Goal: Transaction & Acquisition: Purchase product/service

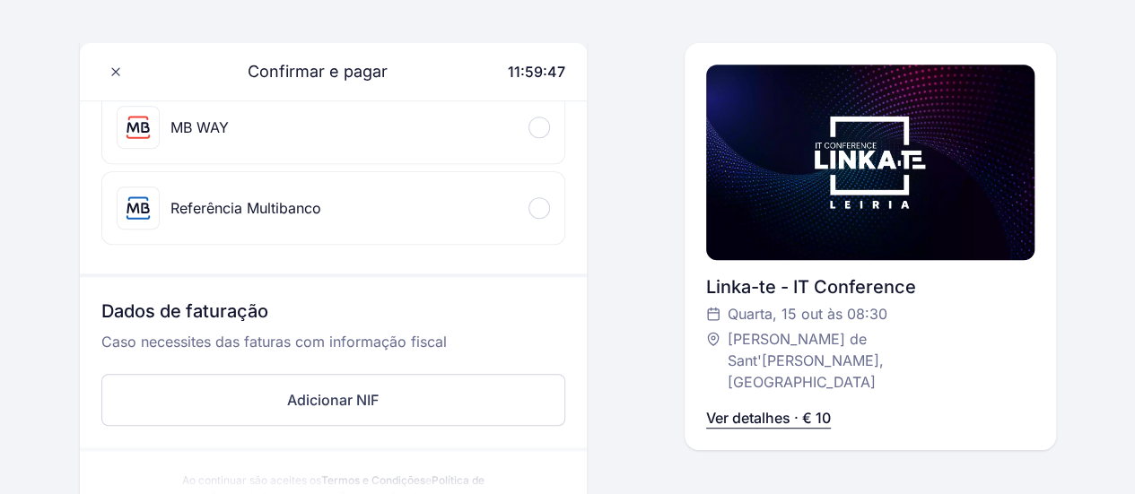
scroll to position [179, 0]
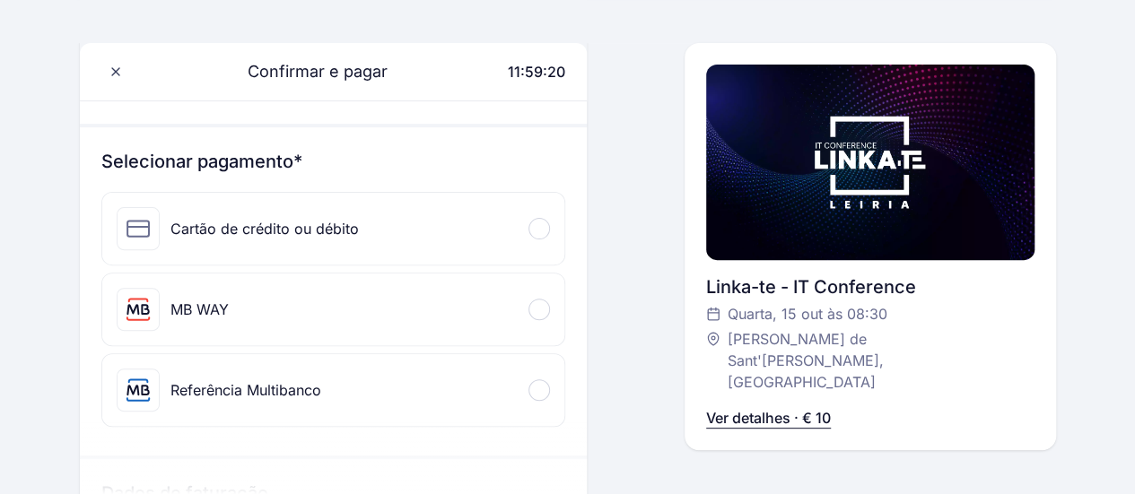
click at [542, 307] on span at bounding box center [539, 309] width 5 height 5
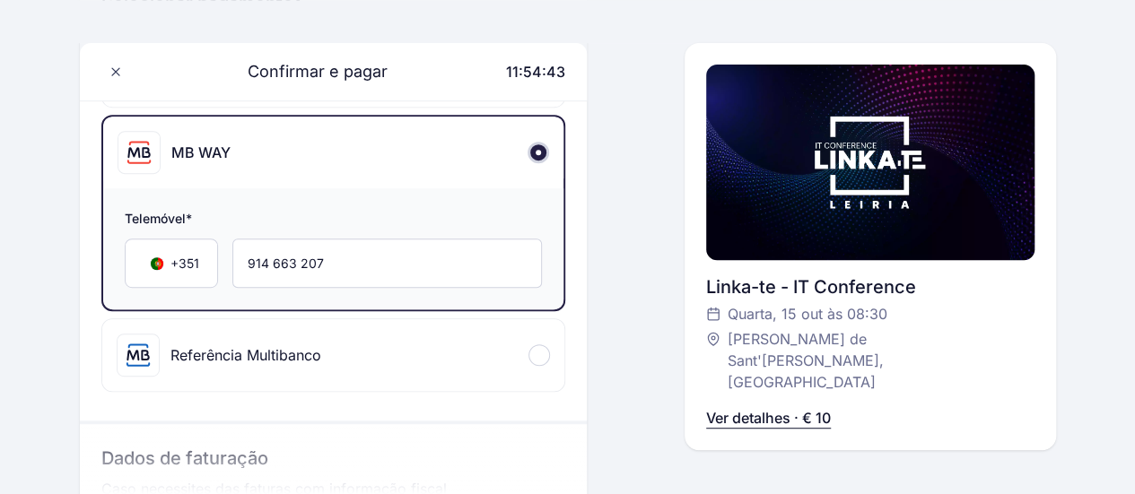
scroll to position [359, 0]
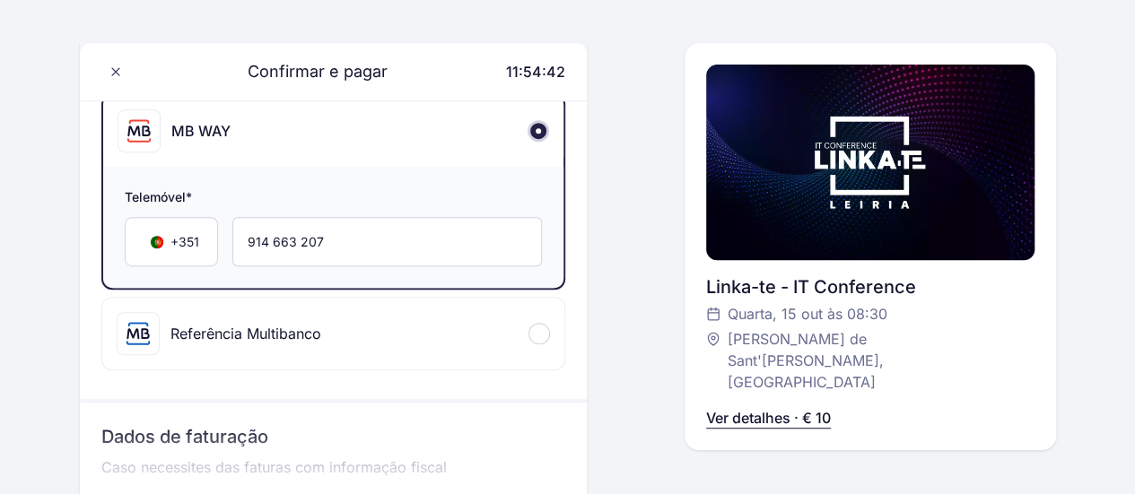
click at [788, 407] on p "Ver detalhes · € 10" at bounding box center [768, 418] width 125 height 22
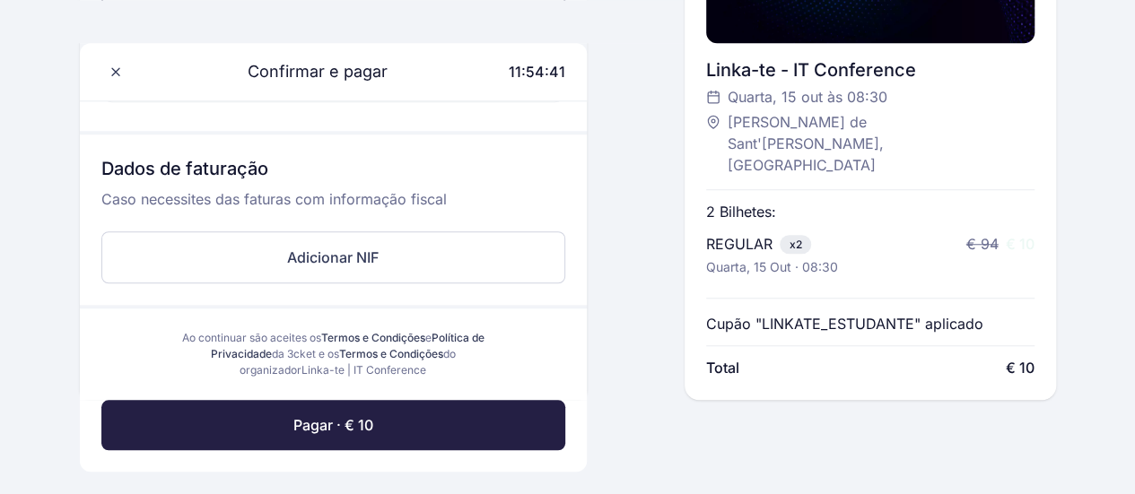
scroll to position [628, 0]
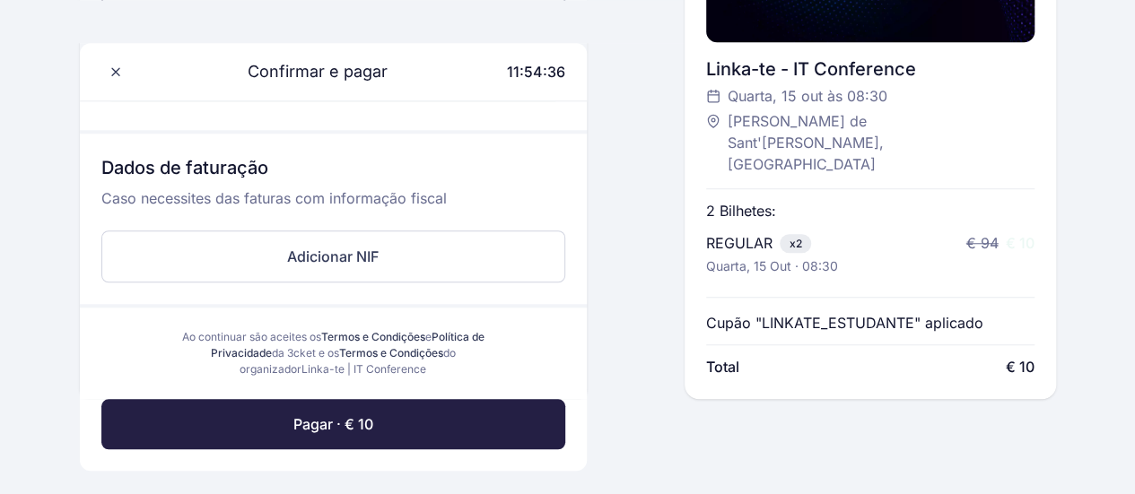
click at [867, 312] on p "Cupão "LINKATE_ESTUDANTE" aplicado" at bounding box center [844, 323] width 277 height 22
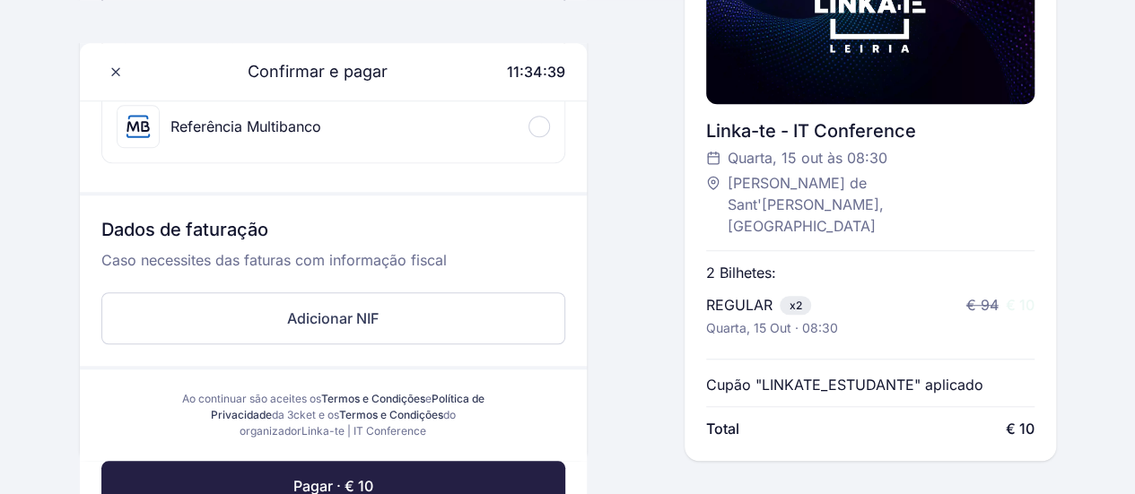
scroll to position [718, 0]
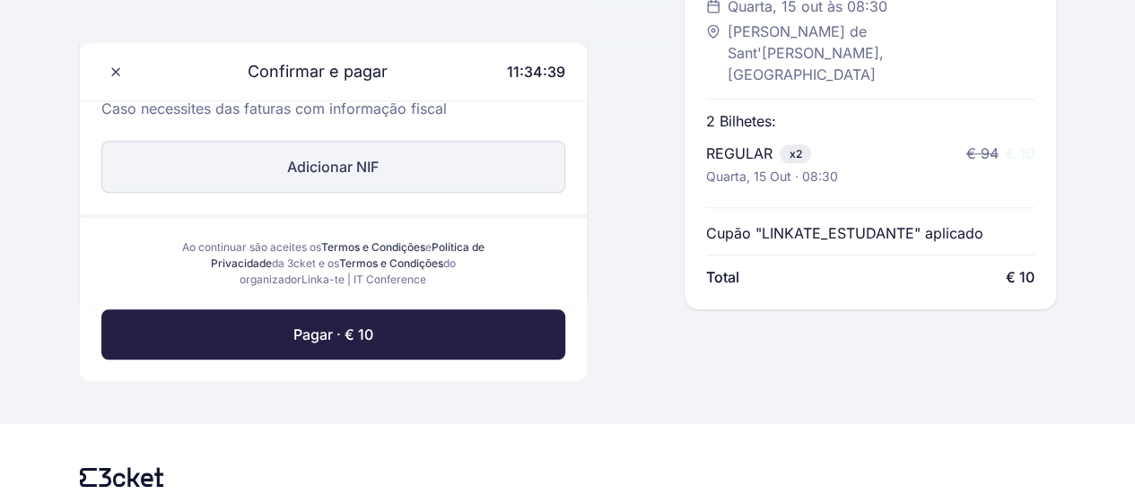
click at [377, 141] on button "Adicionar NIF" at bounding box center [333, 167] width 465 height 52
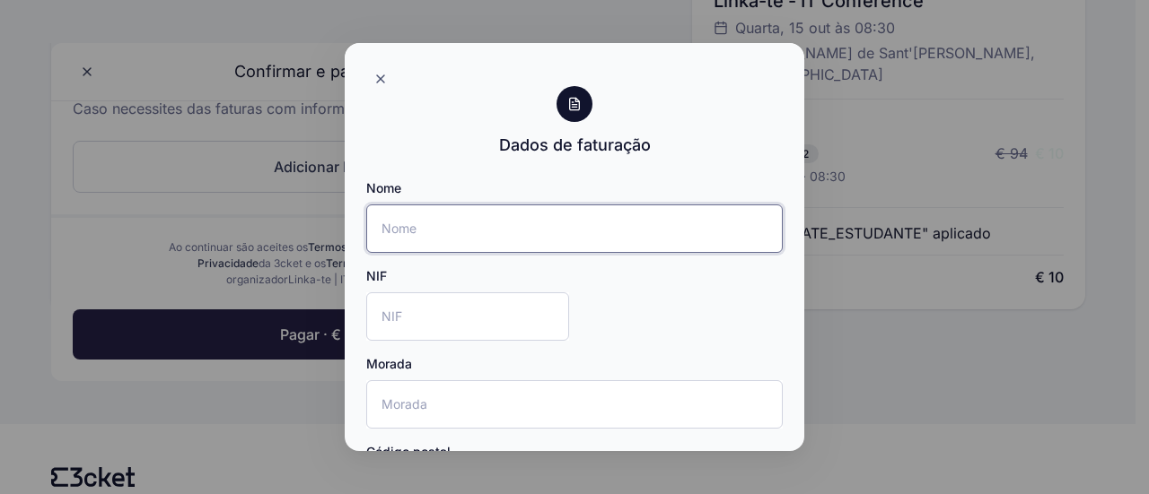
click at [523, 234] on input "Nome" at bounding box center [574, 229] width 416 height 48
type input "[PERSON_NAME]"
click at [375, 83] on icon at bounding box center [380, 79] width 14 height 14
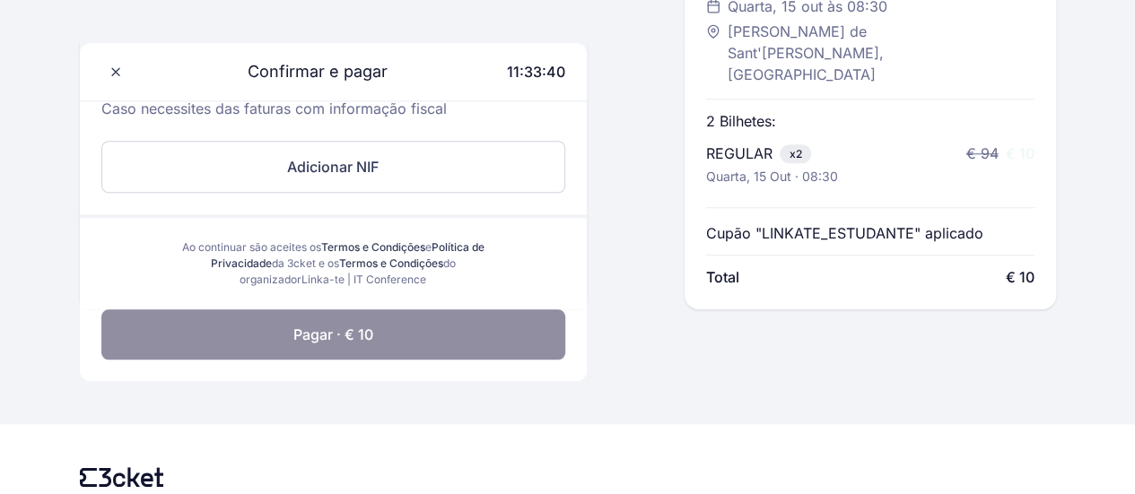
click at [349, 324] on span "Pagar · € 10" at bounding box center [333, 335] width 80 height 22
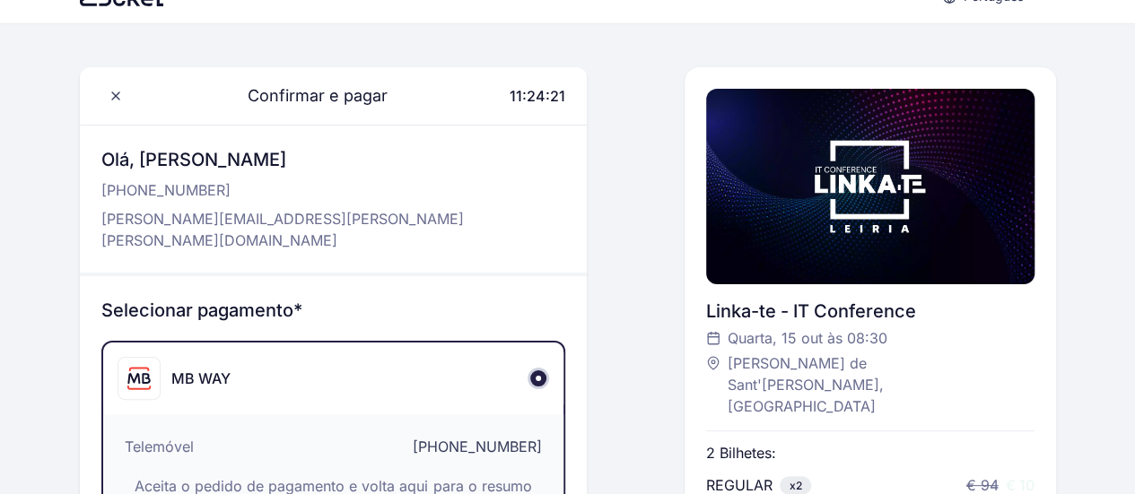
scroll to position [4, 0]
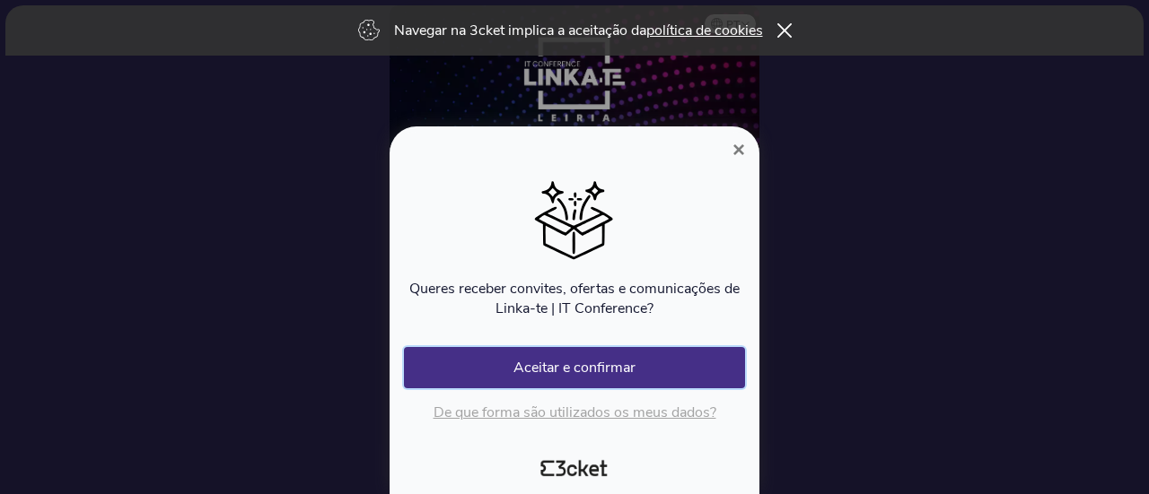
click at [672, 361] on button "Aceitar e confirmar" at bounding box center [574, 367] width 341 height 41
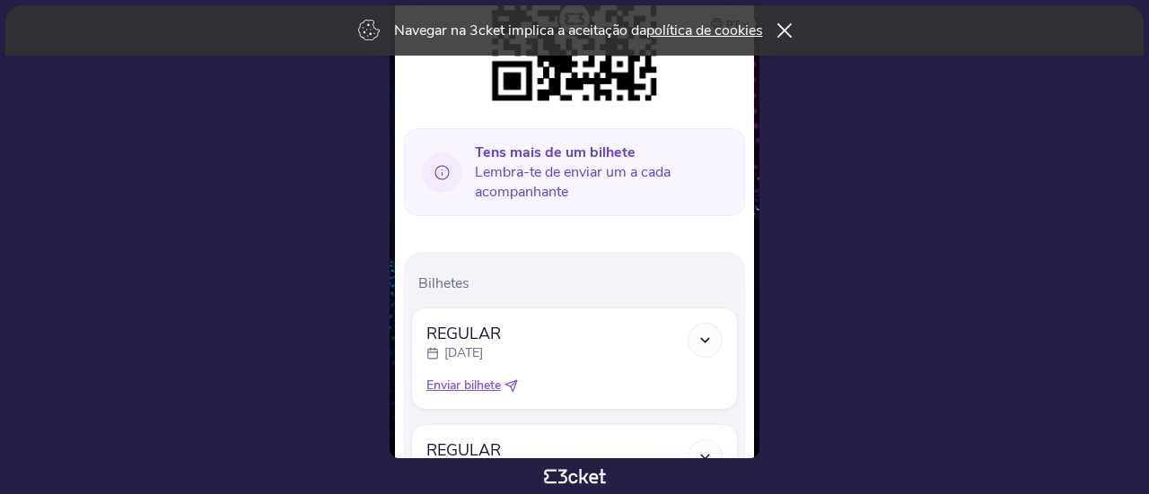
scroll to position [449, 0]
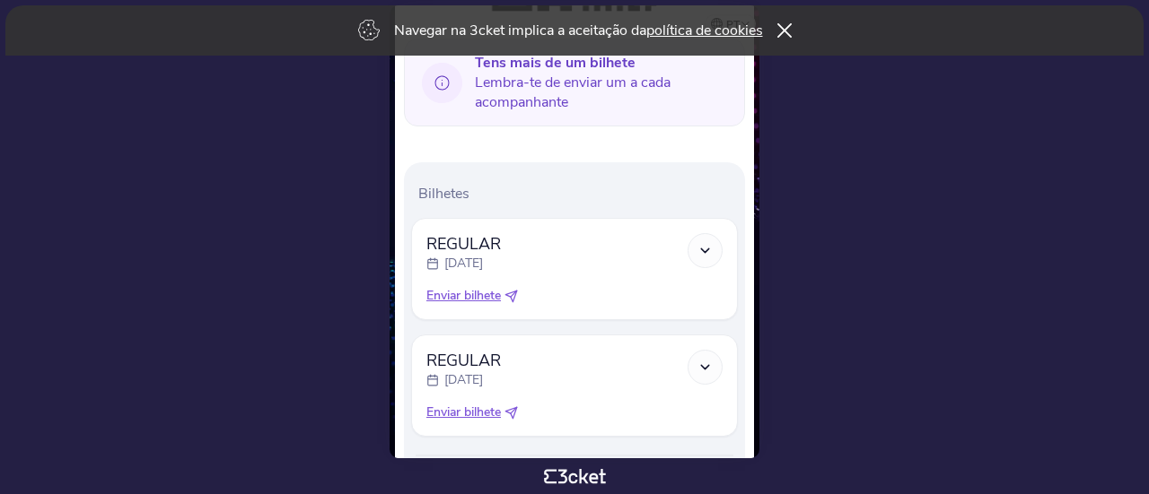
click at [704, 245] on icon at bounding box center [704, 250] width 15 height 15
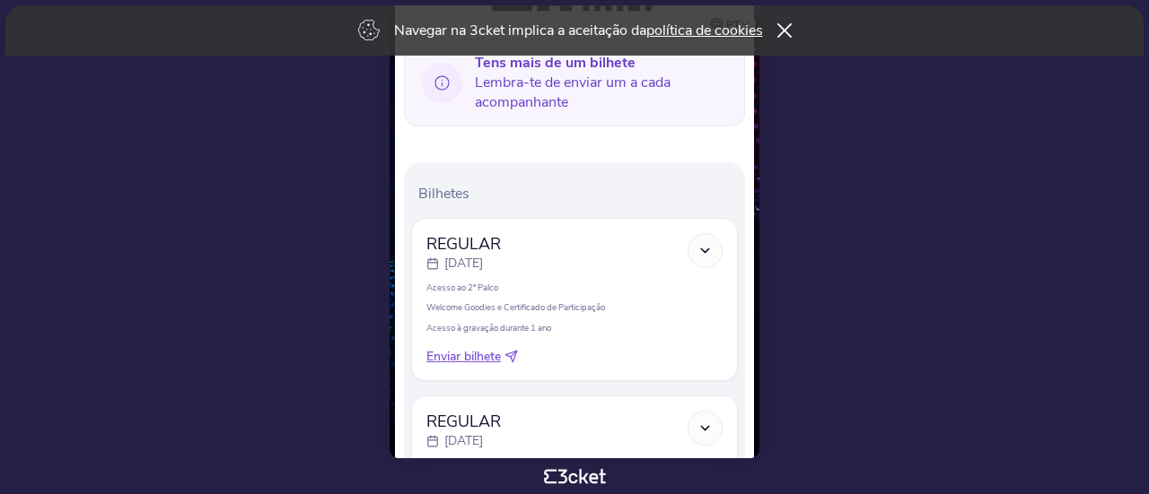
click at [705, 245] on icon at bounding box center [704, 250] width 15 height 15
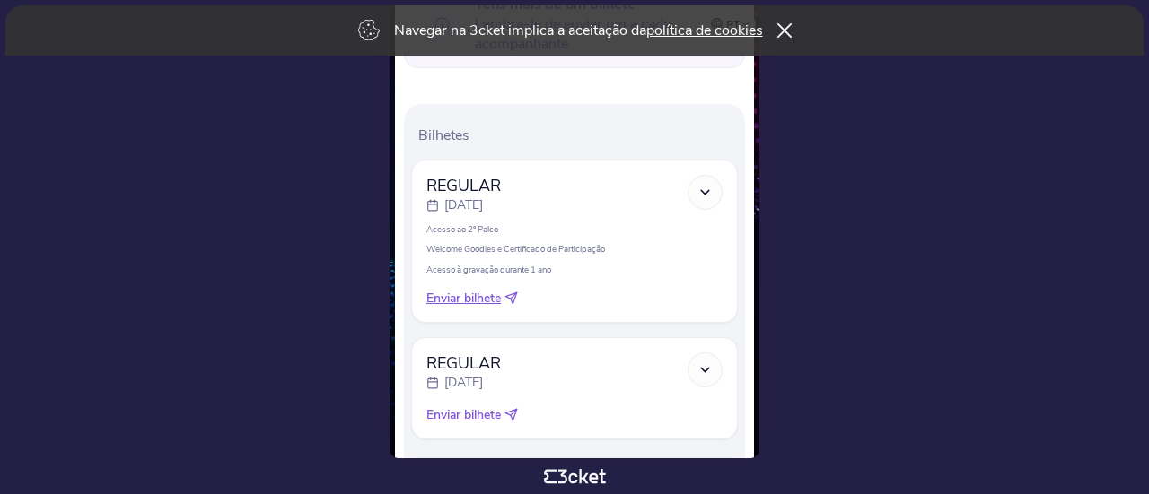
scroll to position [603, 0]
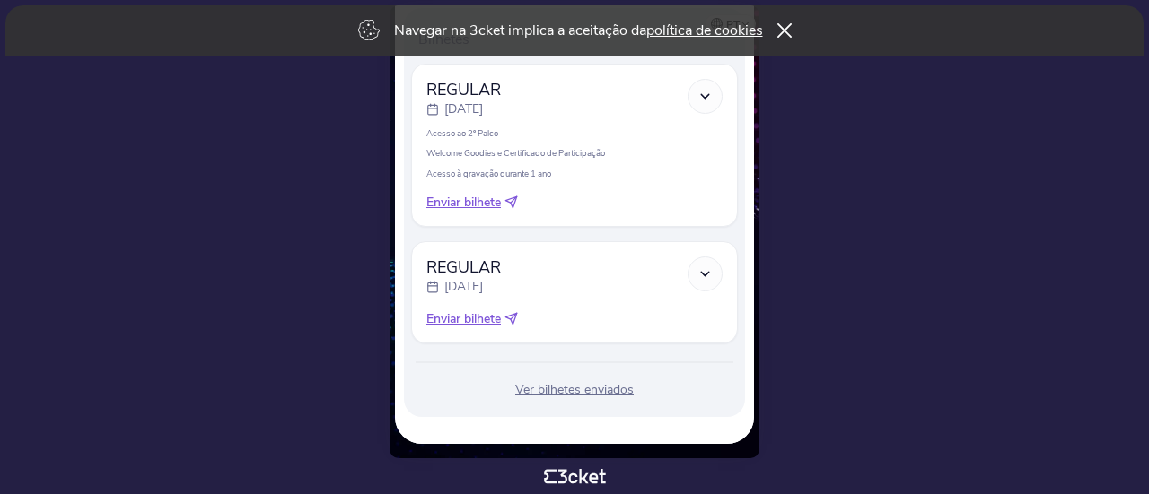
click at [701, 267] on icon at bounding box center [704, 274] width 15 height 15
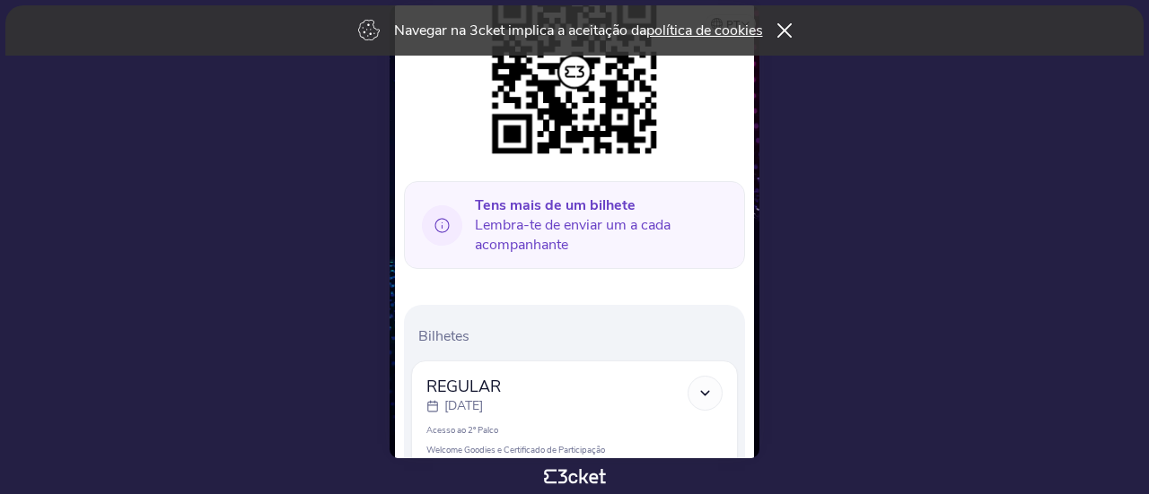
scroll to position [305, 0]
